Goal: Information Seeking & Learning: Learn about a topic

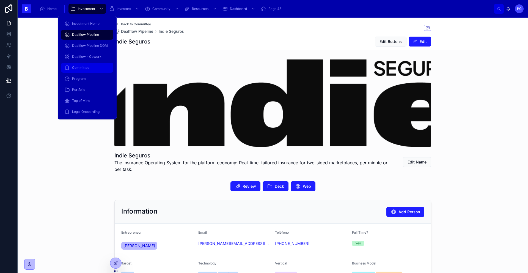
click at [90, 68] on div "Committee" at bounding box center [87, 67] width 46 height 9
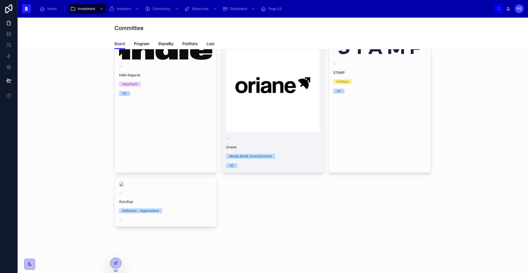
scroll to position [389, 0]
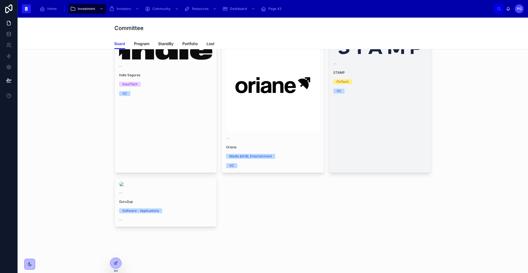
click at [394, 159] on link "-- STAMP FinTech VC" at bounding box center [380, 103] width 103 height 139
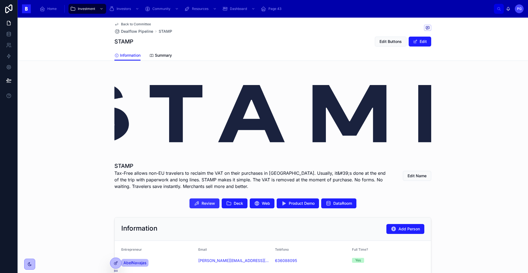
click at [208, 205] on span "Review" at bounding box center [208, 204] width 13 height 6
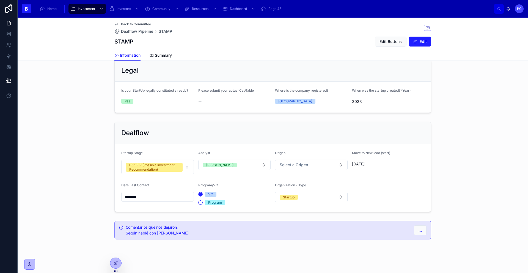
scroll to position [366, 0]
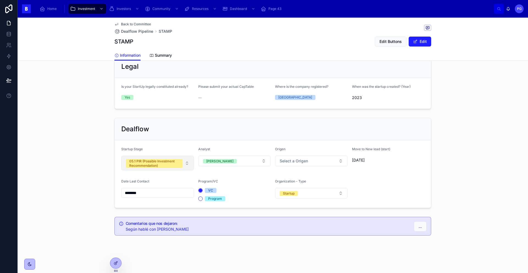
click at [187, 165] on button "05.1 PIR (Possible Investment Recommendation)" at bounding box center [157, 163] width 73 height 15
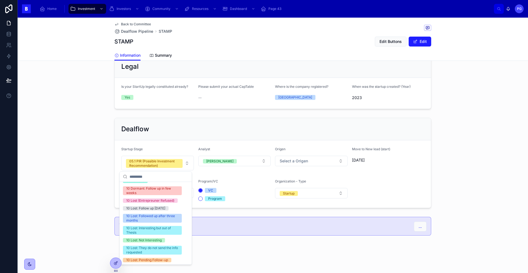
scroll to position [190, 0]
click at [169, 228] on div "10 Lost: Interesting but out of Thesis" at bounding box center [152, 229] width 52 height 9
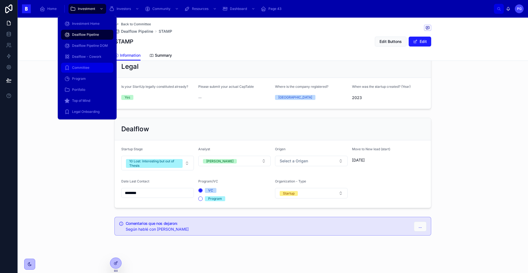
click at [92, 66] on div "Committee" at bounding box center [87, 67] width 46 height 9
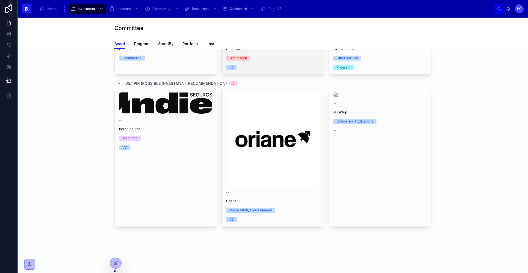
scroll to position [183, 0]
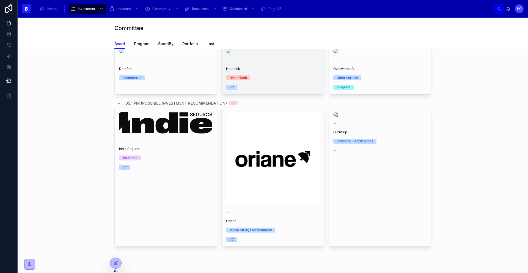
click at [270, 94] on div "-- Heuristik HealthTech VC" at bounding box center [273, 70] width 102 height 50
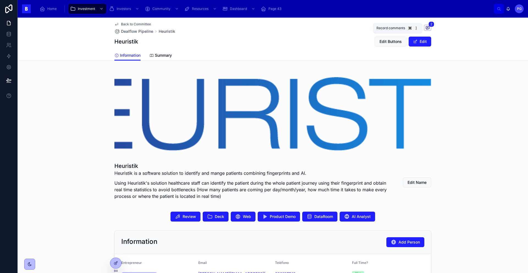
click at [426, 28] on icon at bounding box center [427, 27] width 3 height 3
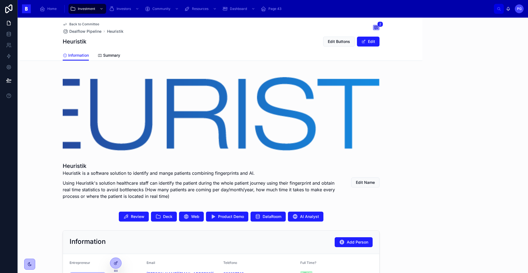
scroll to position [498, 0]
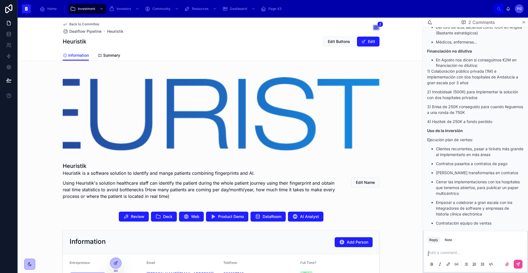
click at [448, 254] on p at bounding box center [476, 253] width 97 height 6
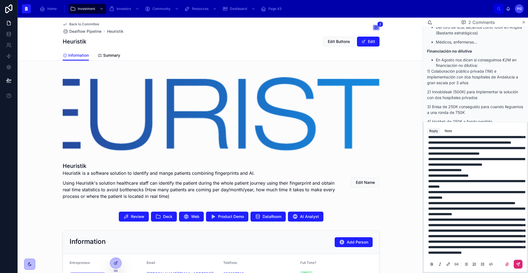
click at [517, 265] on button at bounding box center [518, 264] width 9 height 9
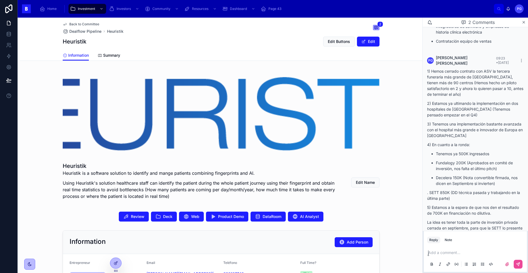
scroll to position [727, 0]
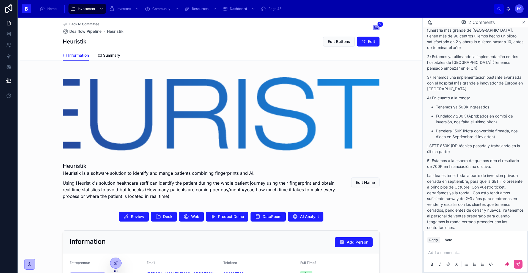
click at [523, 23] on icon at bounding box center [524, 22] width 4 height 4
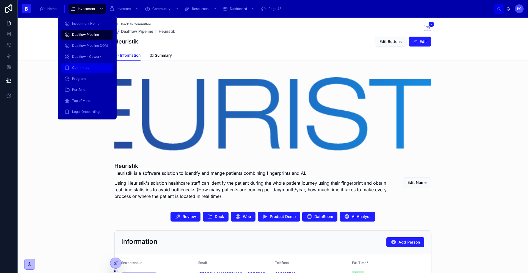
click at [93, 67] on div "Committee" at bounding box center [87, 67] width 46 height 9
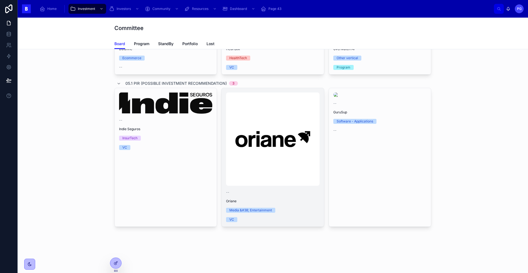
scroll to position [336, 0]
click at [304, 200] on span "Oriane" at bounding box center [272, 201] width 93 height 4
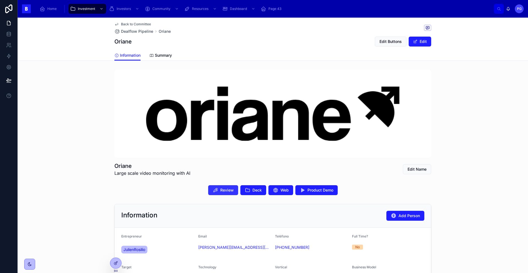
click at [226, 191] on span "Review" at bounding box center [226, 190] width 13 height 6
